Goal: Use online tool/utility

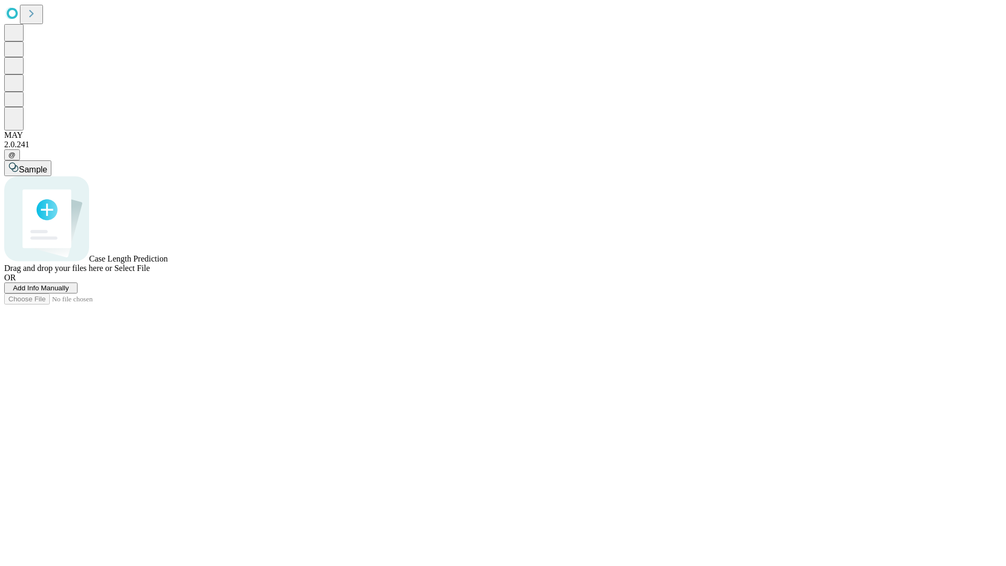
click at [69, 292] on span "Add Info Manually" at bounding box center [41, 288] width 56 height 8
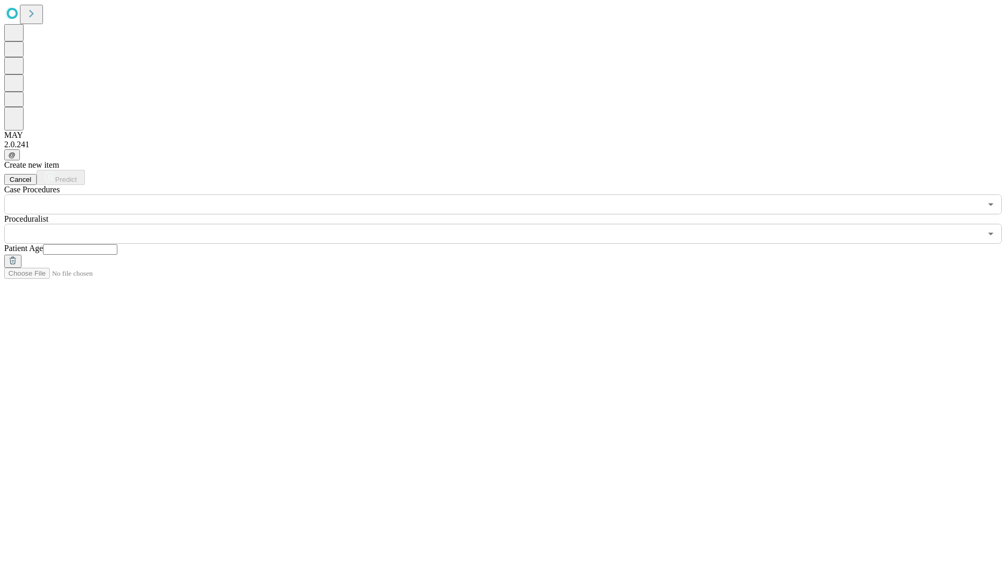
click at [117, 244] on input "text" at bounding box center [80, 249] width 74 height 10
type input "*"
click at [510, 224] on input "text" at bounding box center [492, 234] width 977 height 20
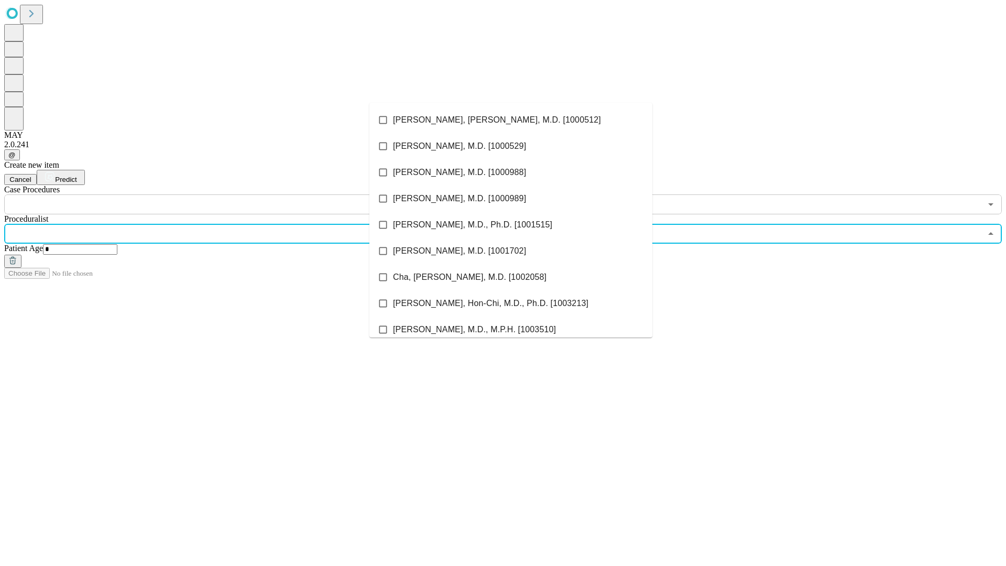
click at [511, 120] on li "[PERSON_NAME], [PERSON_NAME], M.D. [1000512]" at bounding box center [510, 120] width 283 height 26
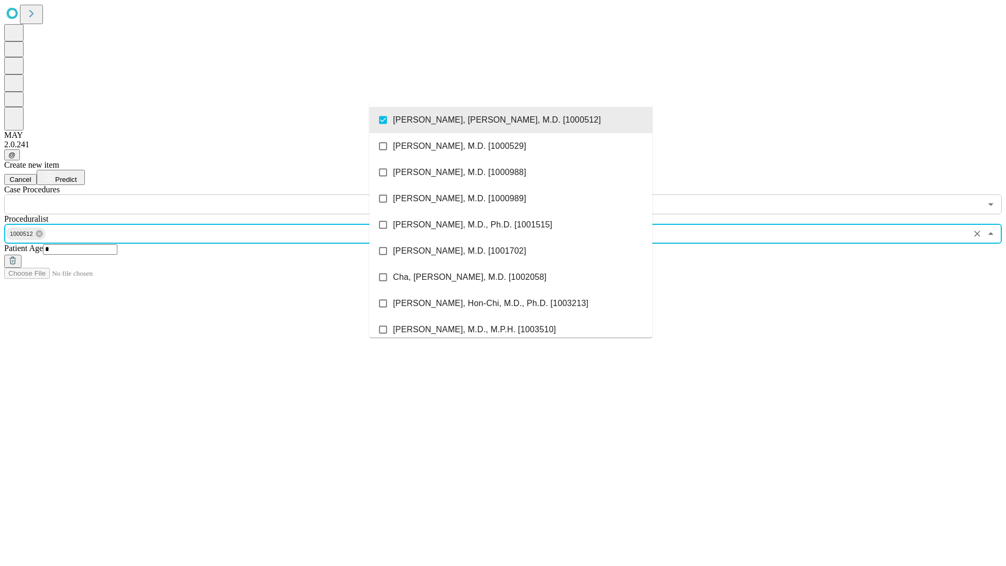
click at [220, 194] on input "text" at bounding box center [492, 204] width 977 height 20
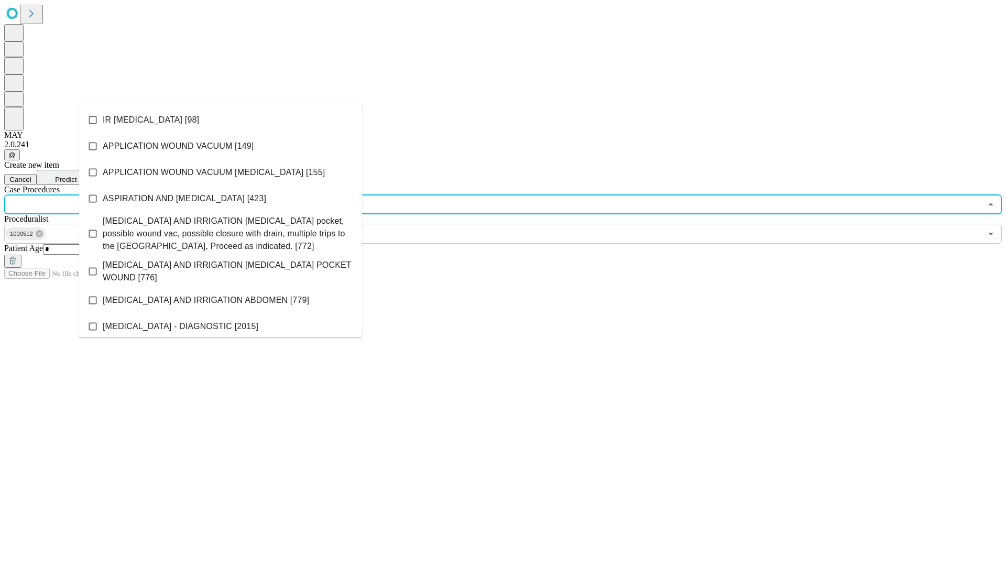
click at [220, 120] on li "IR [MEDICAL_DATA] [98]" at bounding box center [220, 120] width 283 height 26
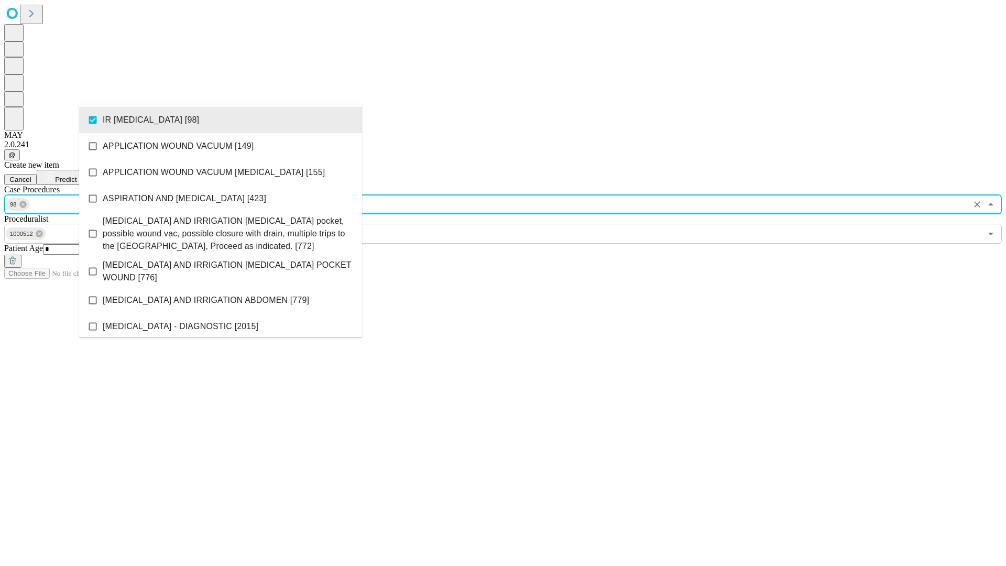
click at [76, 175] on span "Predict" at bounding box center [65, 179] width 21 height 8
